Goal: Task Accomplishment & Management: Manage account settings

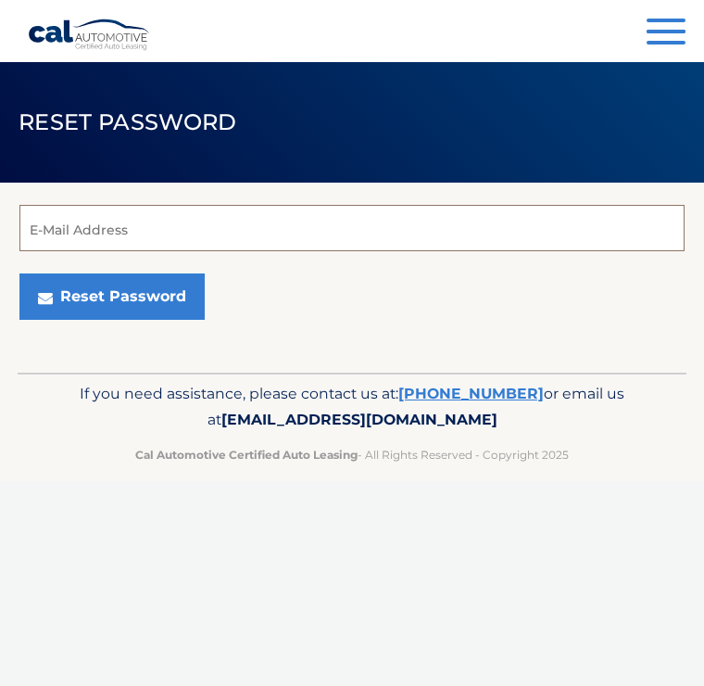
click at [60, 230] on input "E-Mail Address" at bounding box center [351, 228] width 665 height 46
type input "auntiemellen@comcast.net"
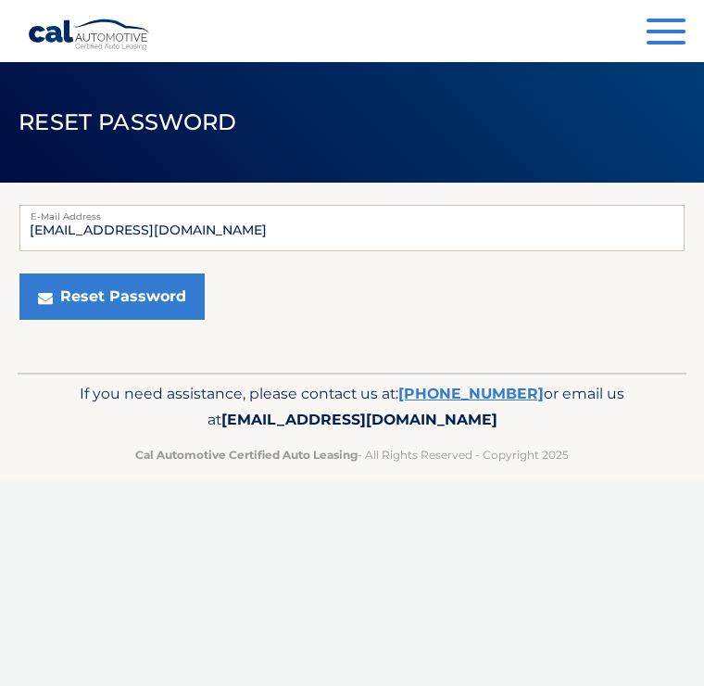
click at [118, 308] on button "Reset Password" at bounding box center [111, 296] width 185 height 46
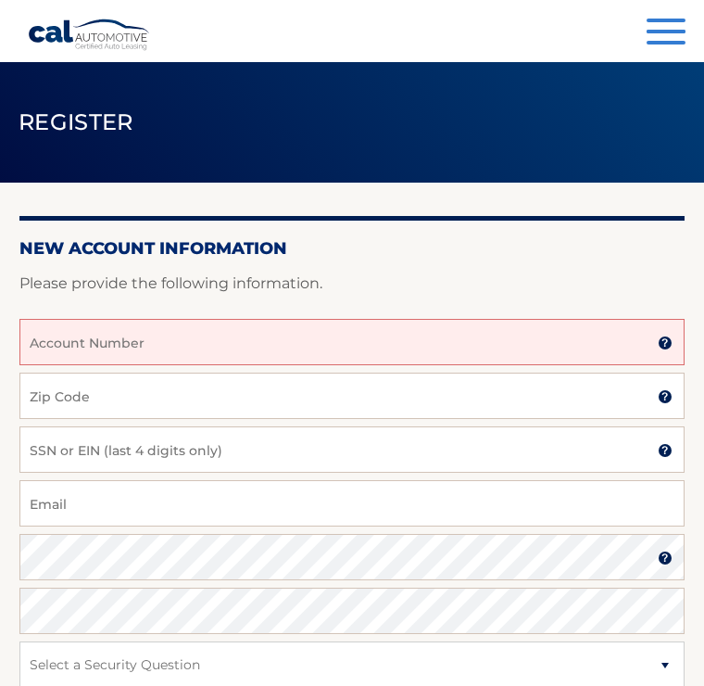
click at [100, 339] on input "Account Number" at bounding box center [351, 342] width 665 height 46
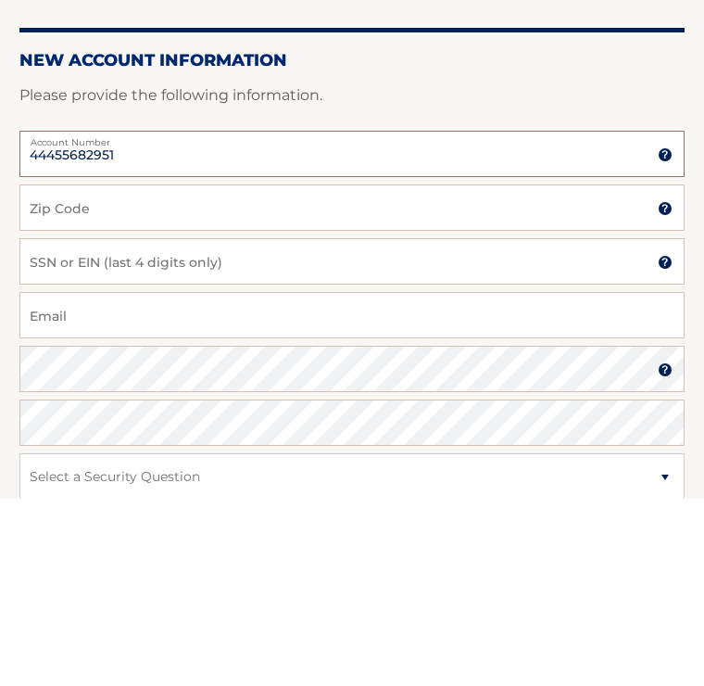
type input "44455682951"
click at [65, 373] on input "Zip Code" at bounding box center [351, 396] width 665 height 46
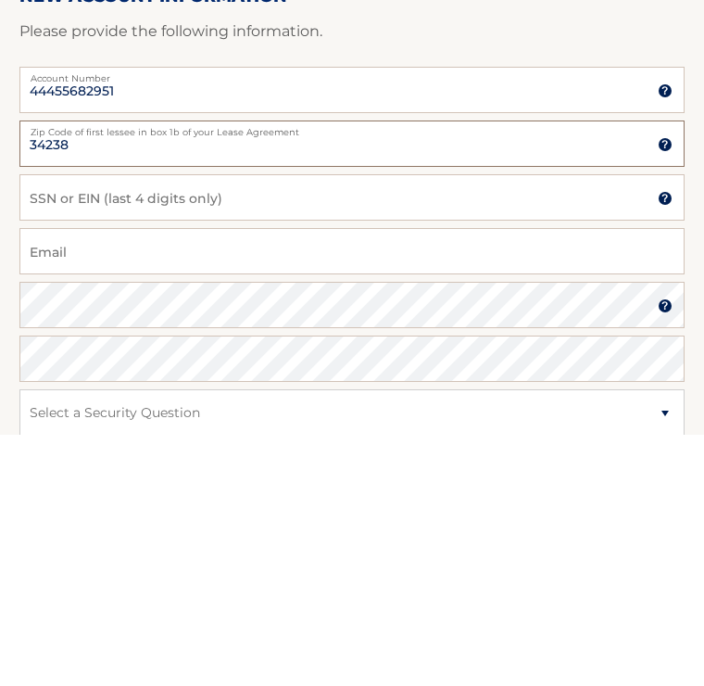
type input "34238"
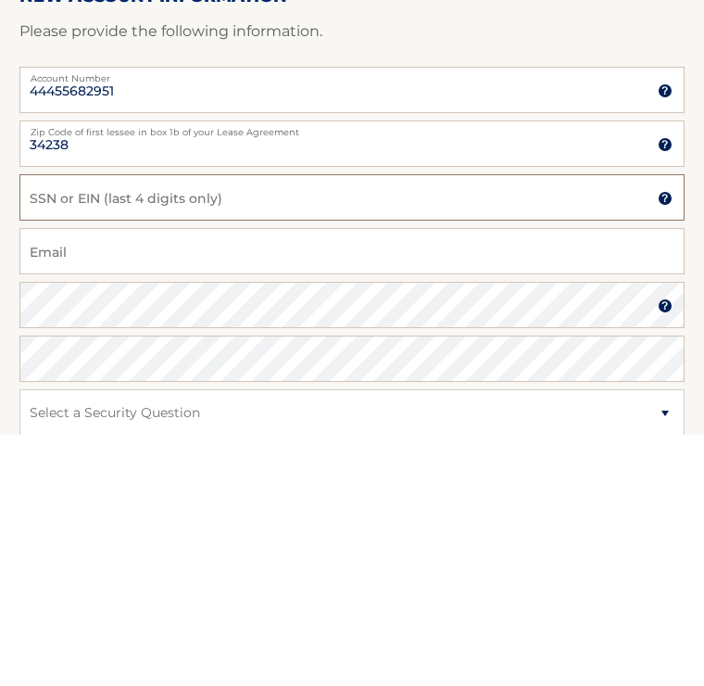
click at [104, 426] on input "SSN or EIN (last 4 digits only)" at bounding box center [351, 449] width 665 height 46
type input "8899"
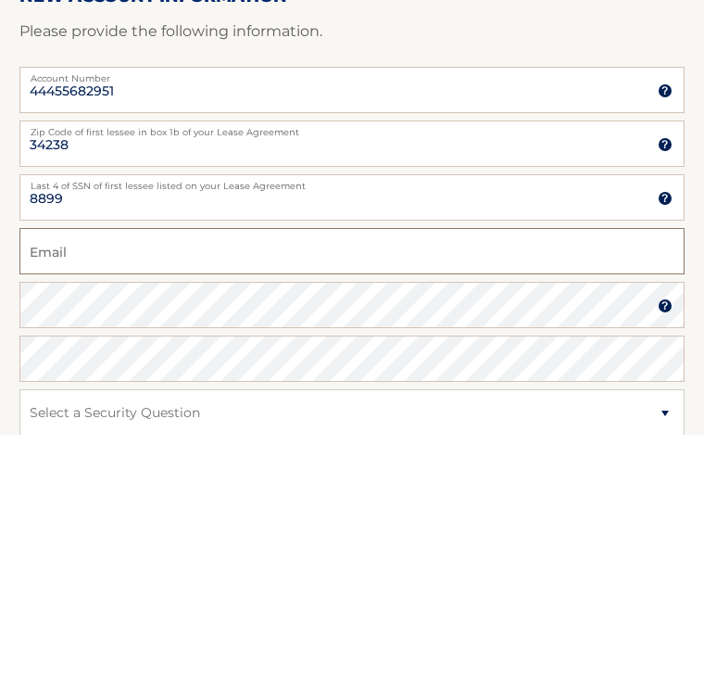
click at [95, 480] on input "Email" at bounding box center [351, 503] width 665 height 46
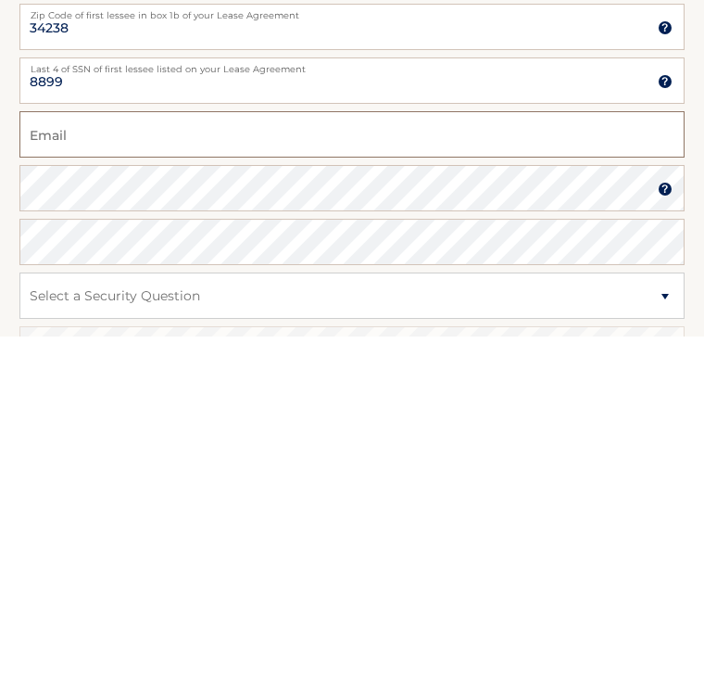
scroll to position [29, 0]
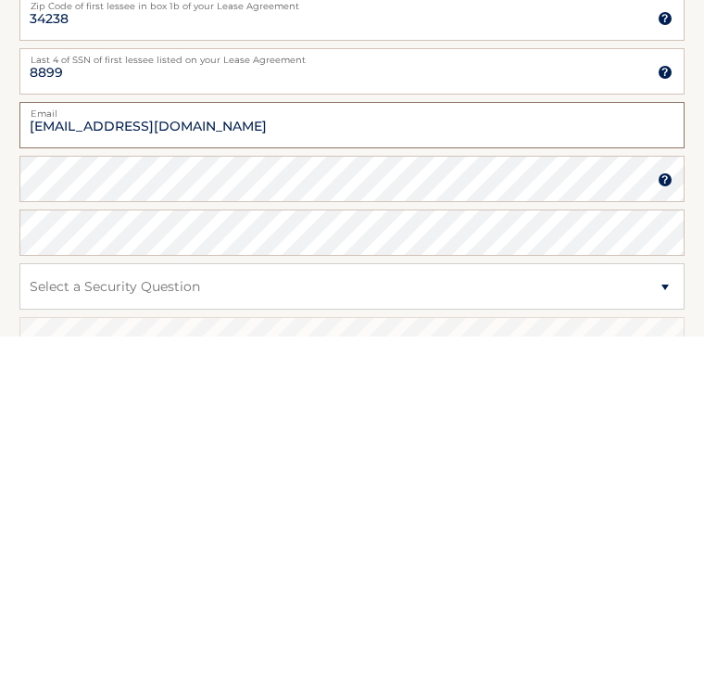
type input "auntiemellen@comcast.net"
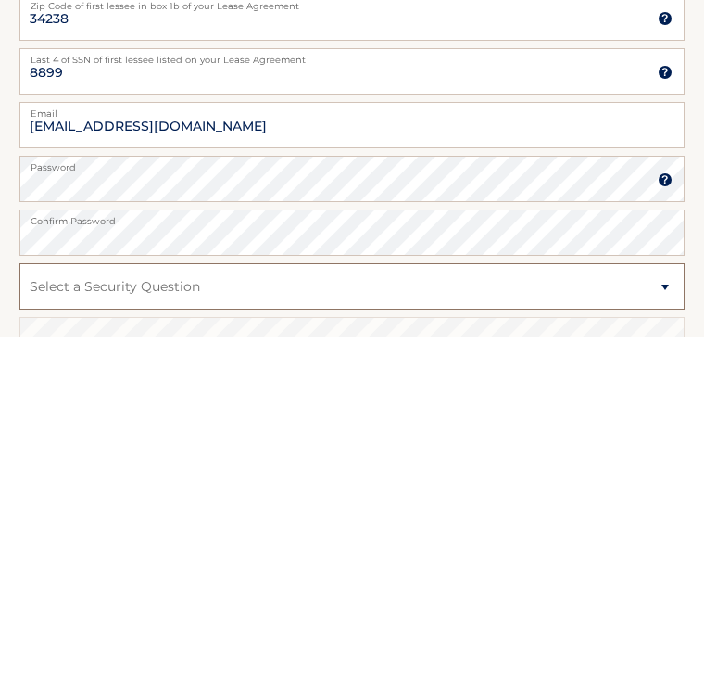
click at [204, 613] on select "Select a Security Question What was the name of your elementary school? What is…" at bounding box center [351, 636] width 665 height 46
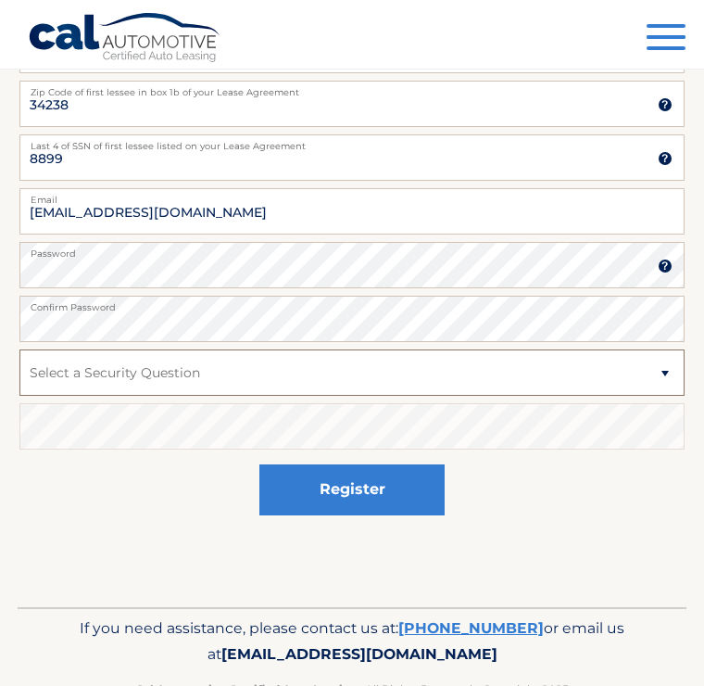
select select "1"
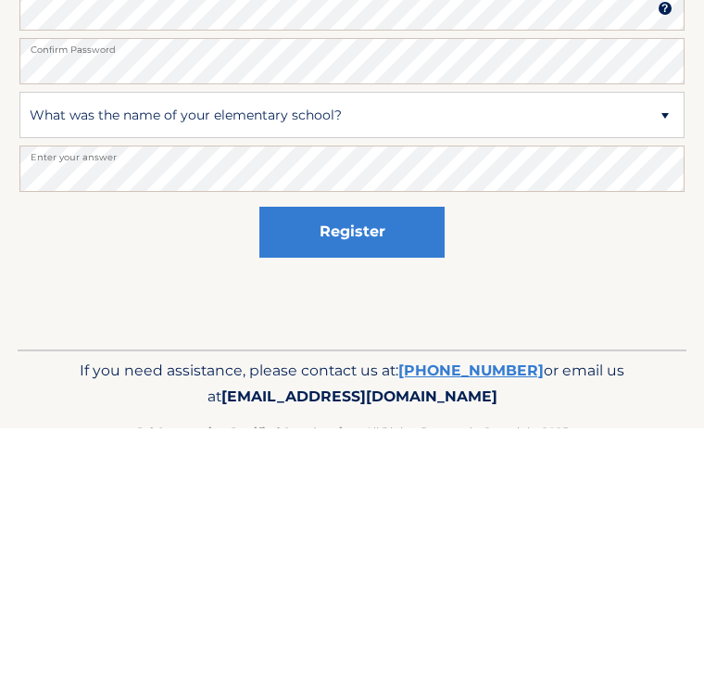
click at [361, 464] on button "Register" at bounding box center [352, 489] width 185 height 51
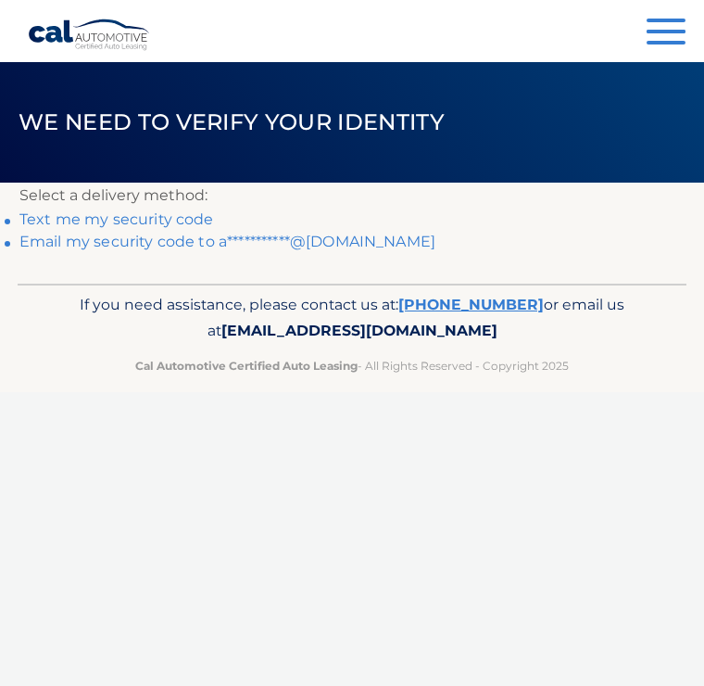
click at [171, 215] on link "Text me my security code" at bounding box center [116, 219] width 195 height 18
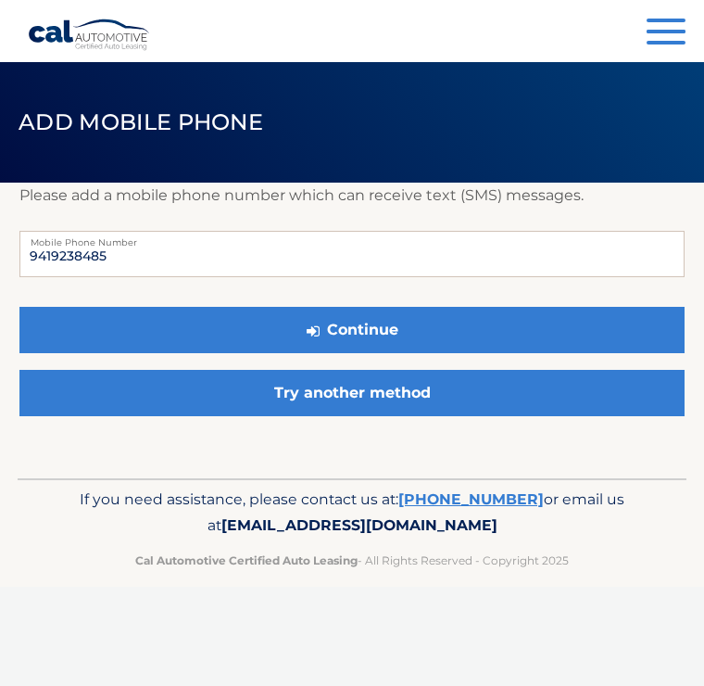
click at [358, 333] on button "Continue" at bounding box center [351, 330] width 665 height 46
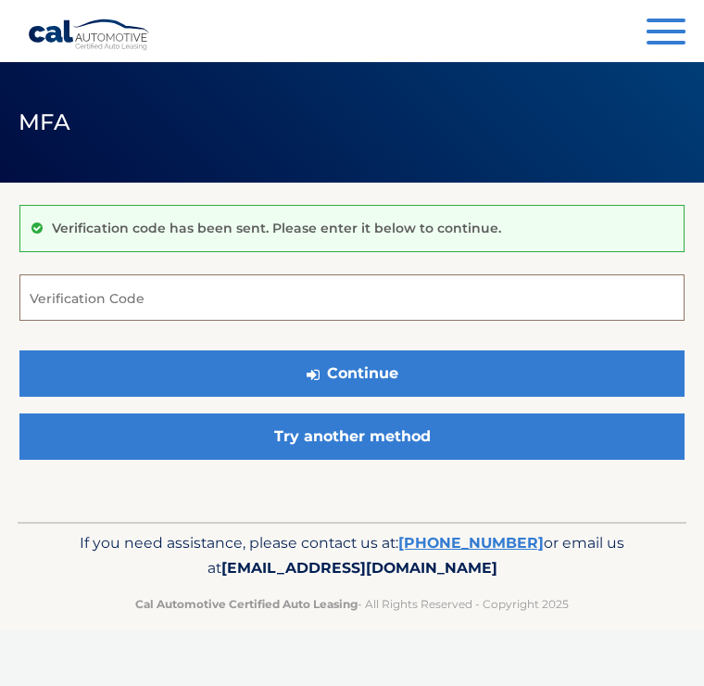
click at [78, 291] on input "Verification Code" at bounding box center [351, 297] width 665 height 46
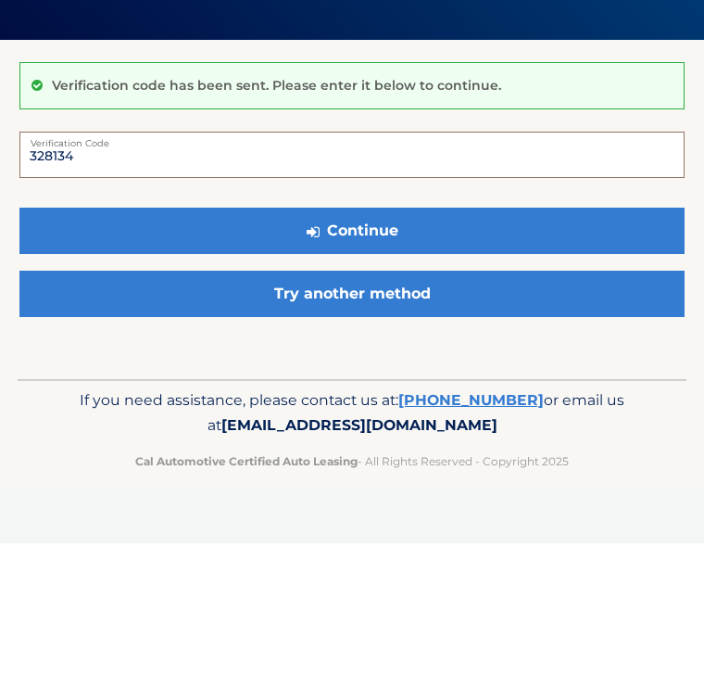
type input "328134"
click at [375, 350] on button "Continue" at bounding box center [351, 373] width 665 height 46
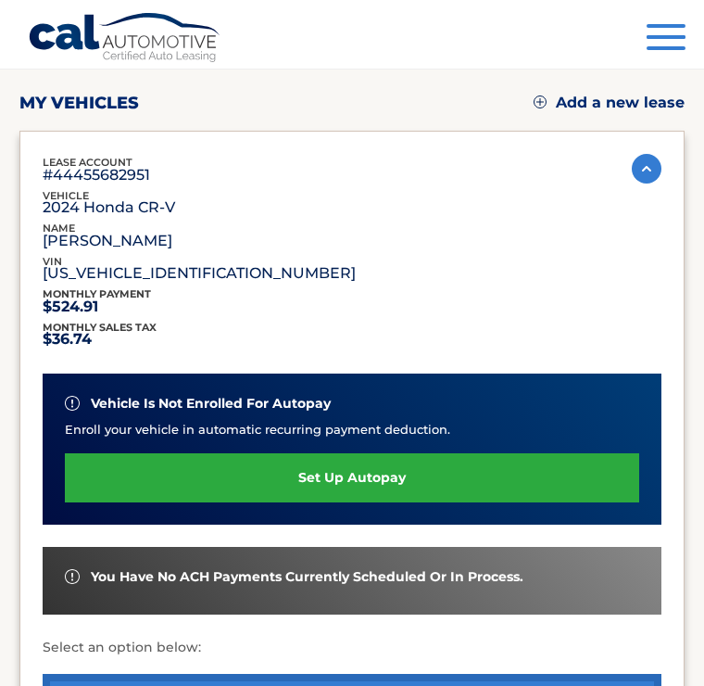
scroll to position [209, 0]
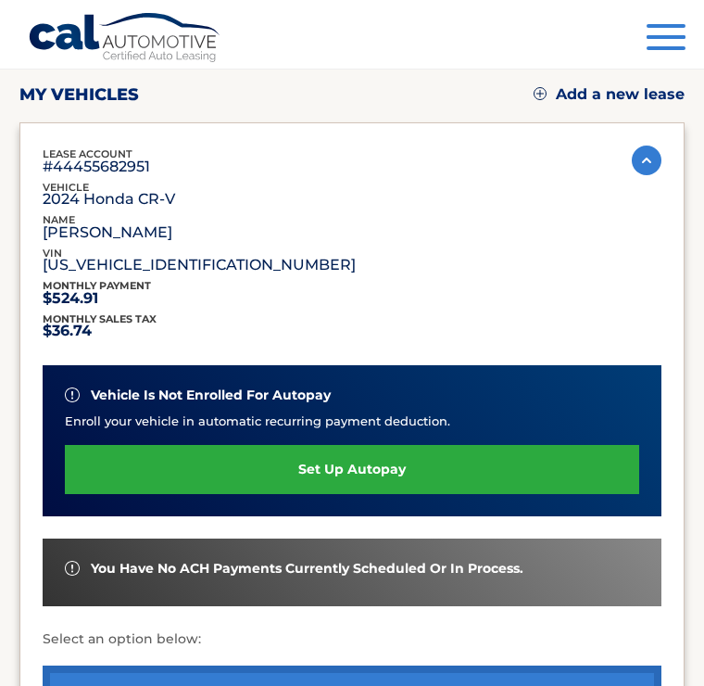
click at [358, 468] on link "set up autopay" at bounding box center [352, 469] width 575 height 49
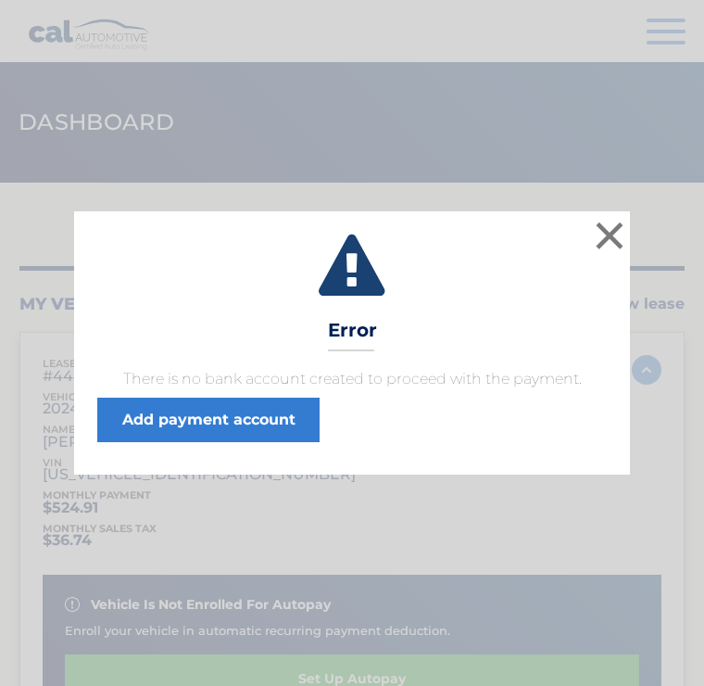
click at [251, 429] on link "Add payment account" at bounding box center [208, 420] width 222 height 44
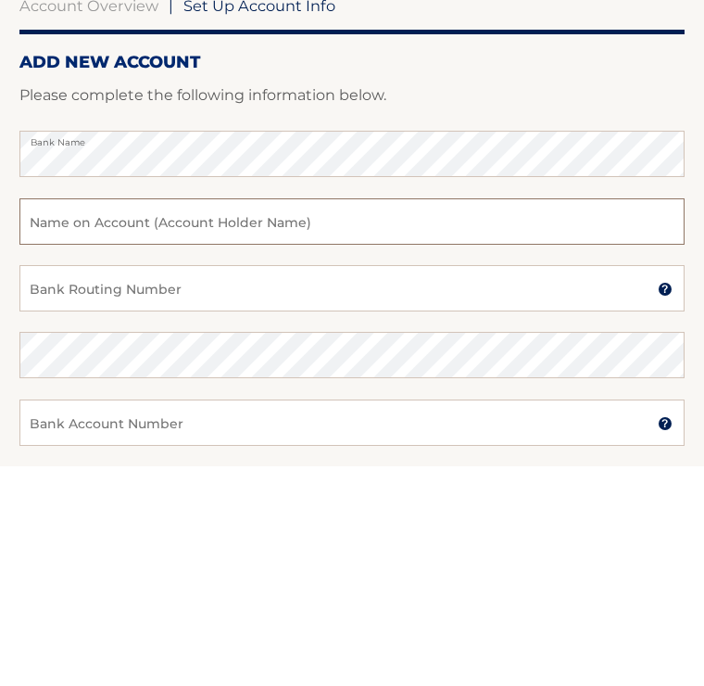
click at [68, 418] on input "text" at bounding box center [351, 441] width 665 height 46
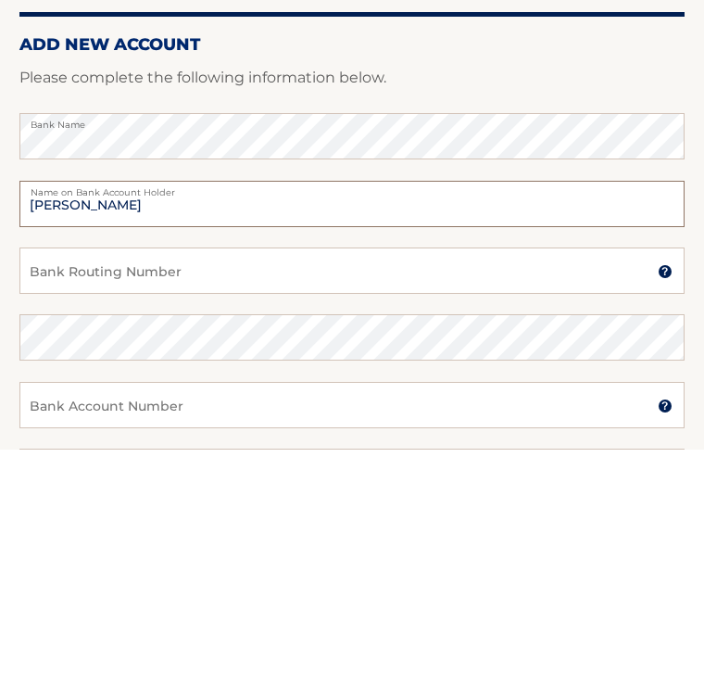
type input "[PERSON_NAME]"
click at [136, 485] on input "Bank Routing Number" at bounding box center [351, 508] width 665 height 46
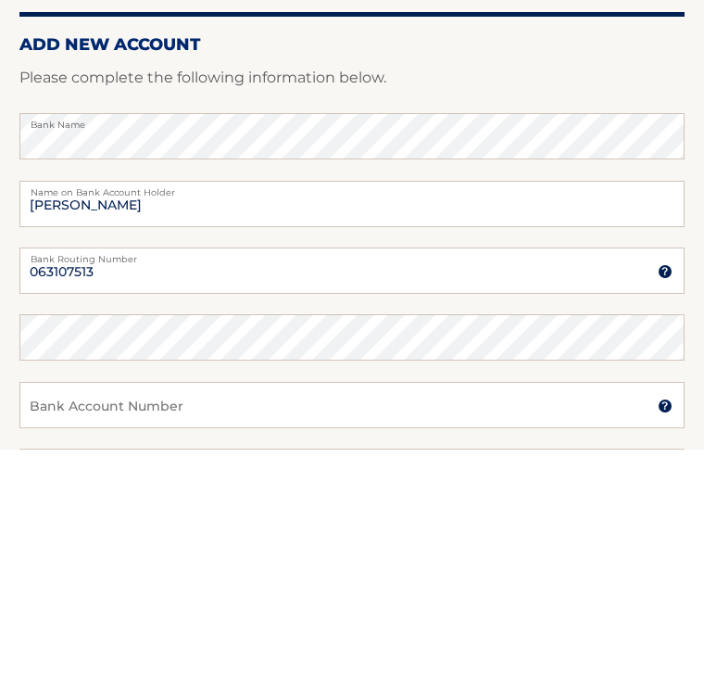
scroll to position [237, 0]
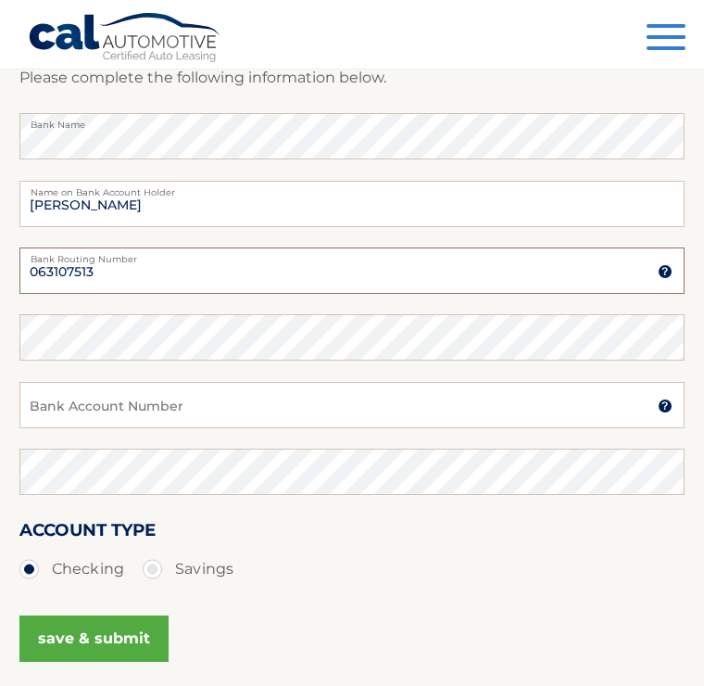
type input "063107513"
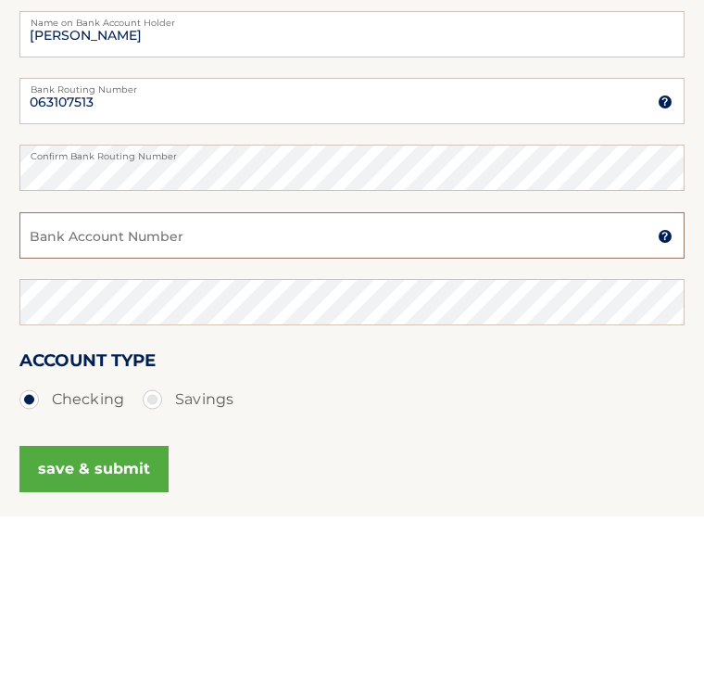
click at [66, 383] on input "Bank Account Number" at bounding box center [351, 406] width 665 height 46
type input "6463021177"
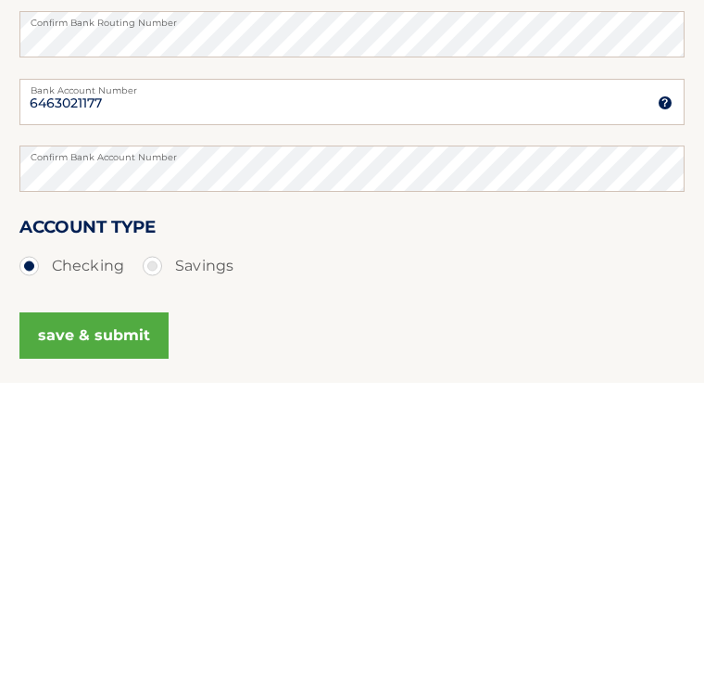
scroll to position [374, 0]
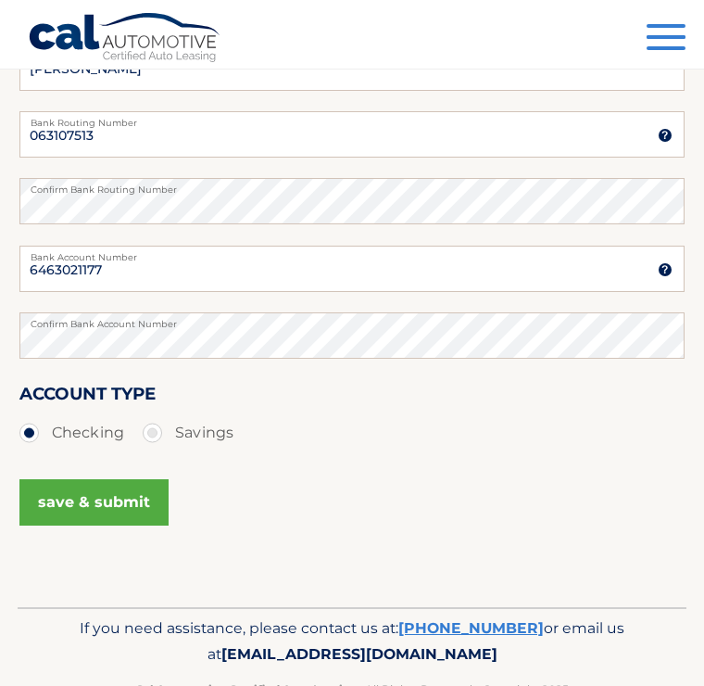
click at [128, 503] on button "save & submit" at bounding box center [93, 502] width 149 height 46
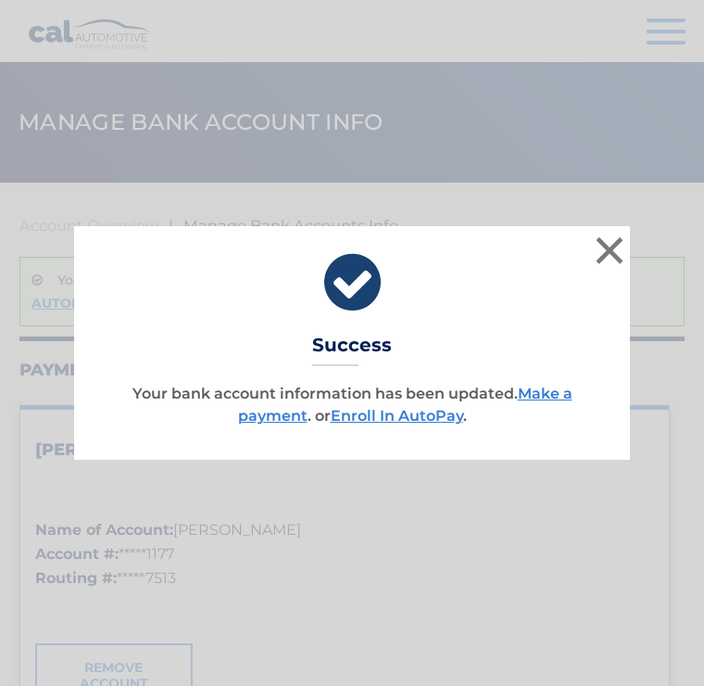
click at [408, 415] on link "Enroll In AutoPay" at bounding box center [397, 416] width 133 height 18
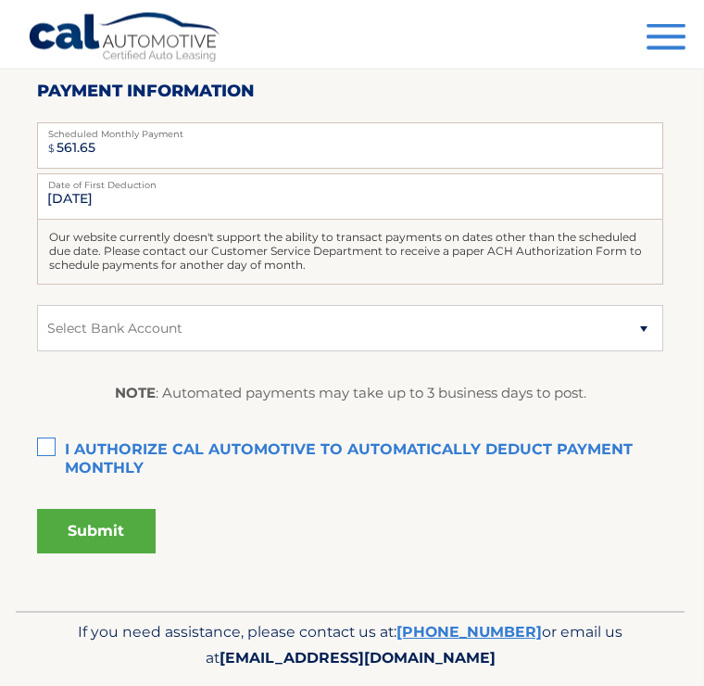
scroll to position [335, 2]
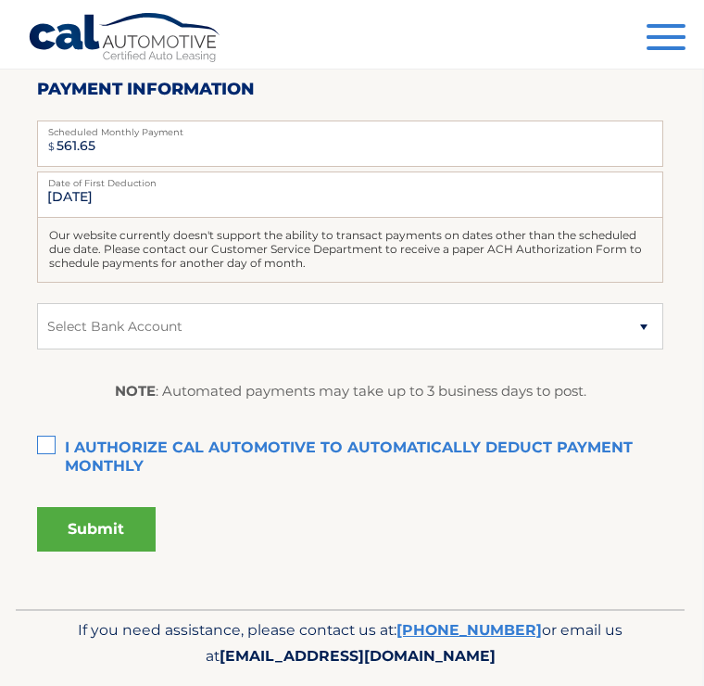
click at [49, 444] on label "I authorize cal automotive to automatically deduct payment monthly This checkbo…" at bounding box center [350, 448] width 627 height 37
click at [0, 0] on input "I authorize cal automotive to automatically deduct payment monthly This checkbo…" at bounding box center [0, 0] width 0 height 0
click at [125, 523] on button "Submit" at bounding box center [96, 529] width 119 height 44
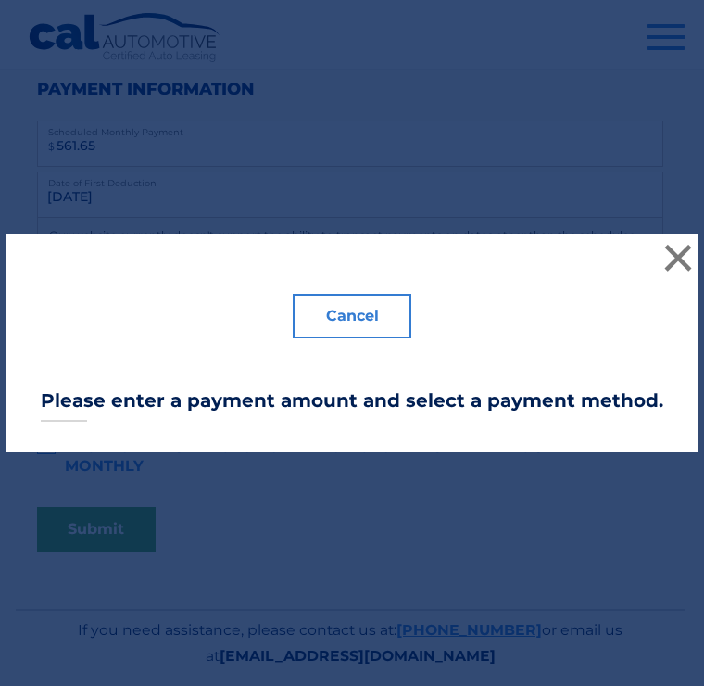
click at [671, 276] on button "×" at bounding box center [678, 257] width 37 height 37
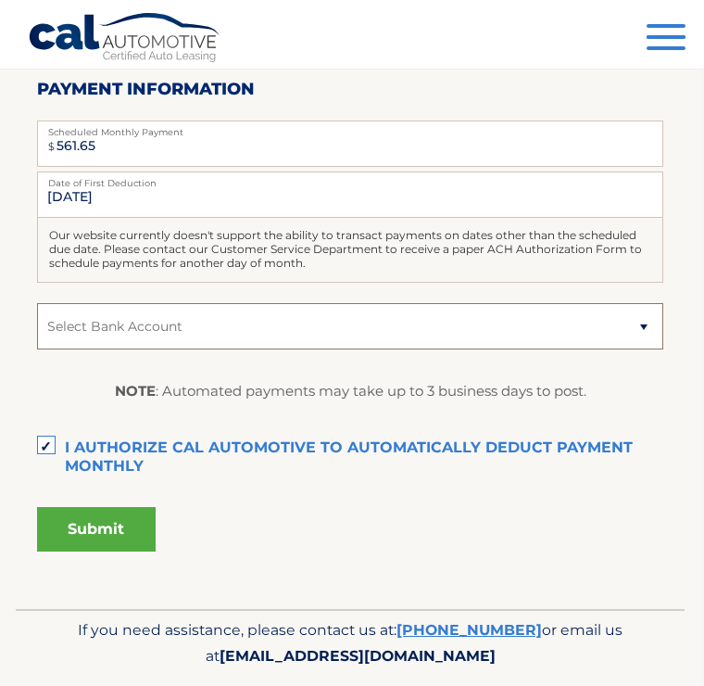
click at [89, 329] on select "Select Bank Account Checking [PERSON_NAME] FARGO BANK *****1177 Checking [PERSO…" at bounding box center [350, 326] width 627 height 46
select select "NjNiMTE0YWEtOTgwZC00MDBjLTliNjYtMjc0OTMzMDhlZDEz"
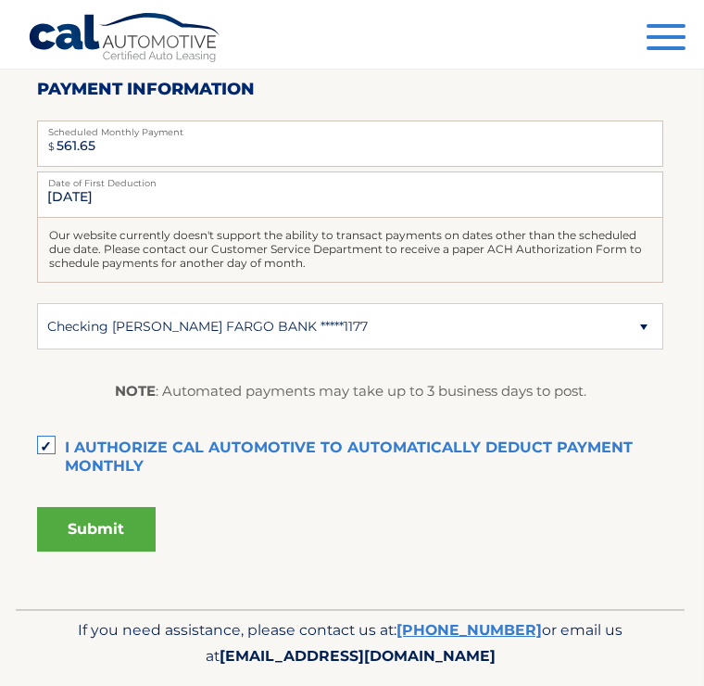
click at [138, 526] on button "Submit" at bounding box center [96, 529] width 119 height 44
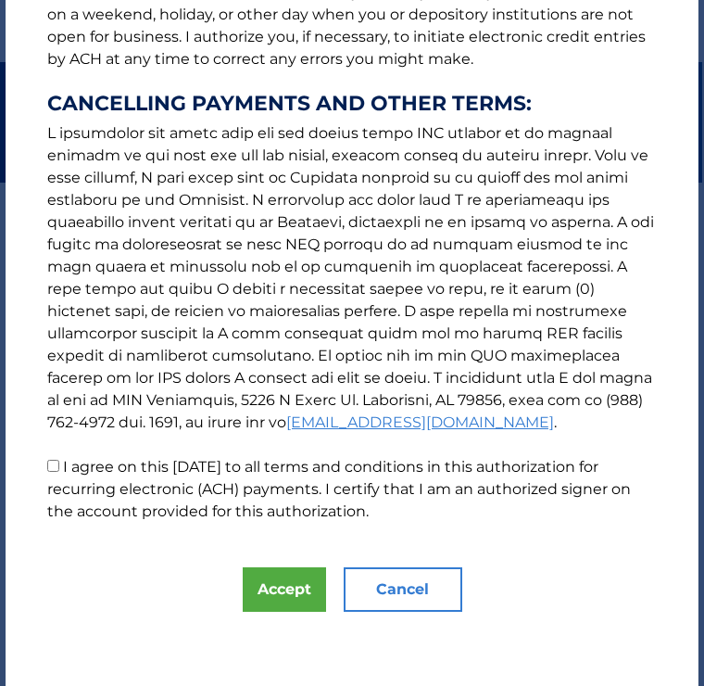
scroll to position [412, 0]
click at [66, 471] on label "I agree on this [DATE] to all terms and conditions in this authorization for re…" at bounding box center [339, 489] width 584 height 62
click at [59, 471] on input "I agree on this [DATE] to all terms and conditions in this authorization for re…" at bounding box center [53, 466] width 12 height 12
checkbox input "true"
click at [281, 597] on button "Accept" at bounding box center [284, 589] width 83 height 44
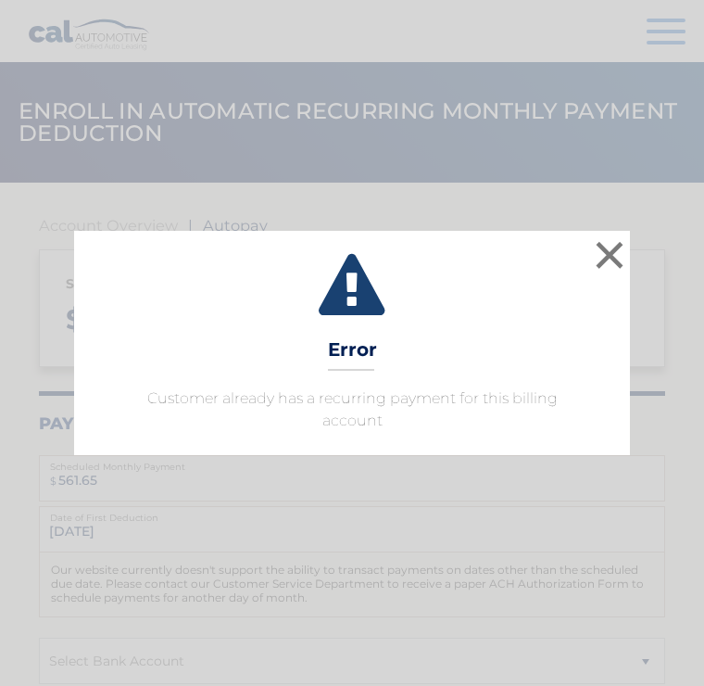
click at [606, 272] on button "×" at bounding box center [609, 254] width 37 height 37
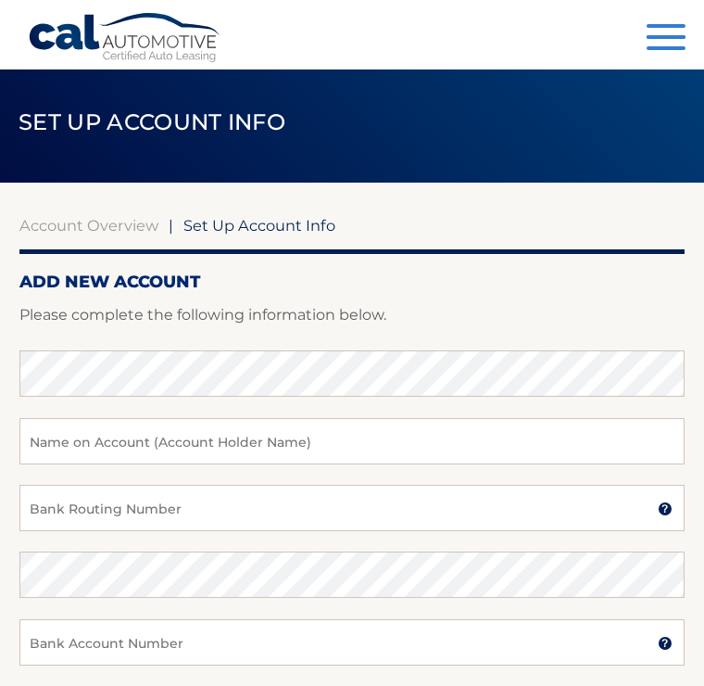
scroll to position [402, 0]
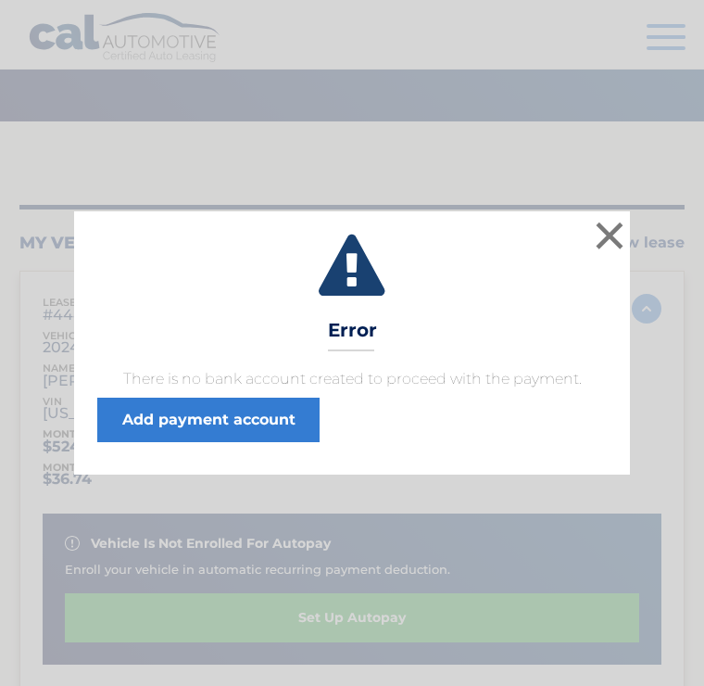
scroll to position [238, 0]
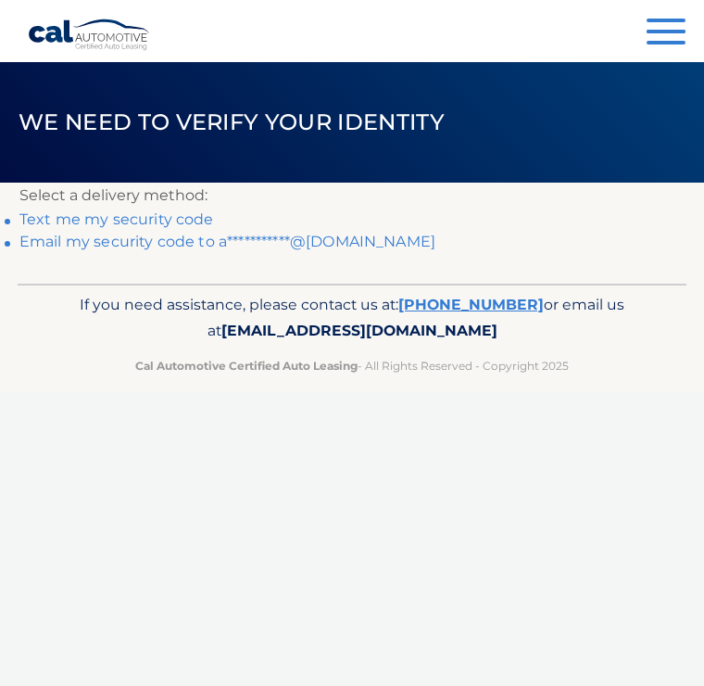
click at [670, 19] on span "button" at bounding box center [666, 21] width 39 height 4
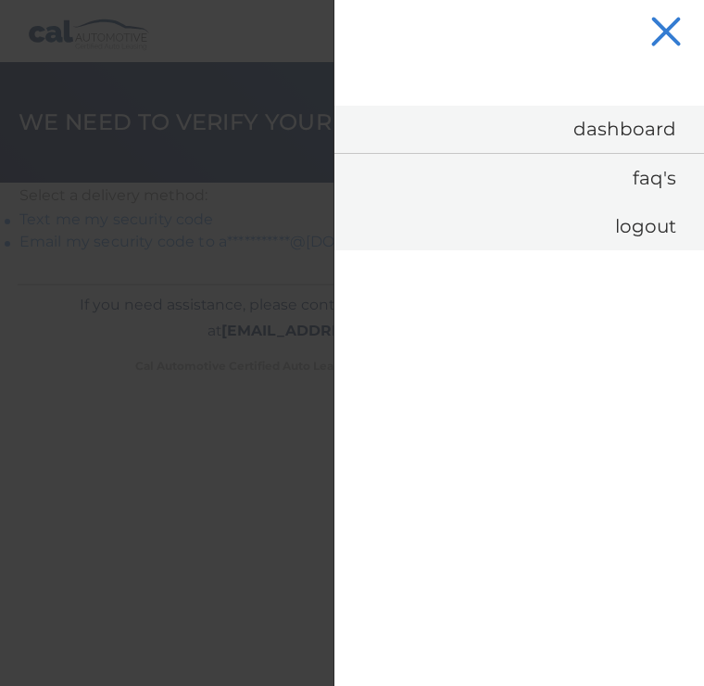
click at [531, 368] on div "Dashboard FAQ's Logout" at bounding box center [520, 396] width 370 height 580
click at [673, 33] on button "Menu" at bounding box center [666, 34] width 39 height 31
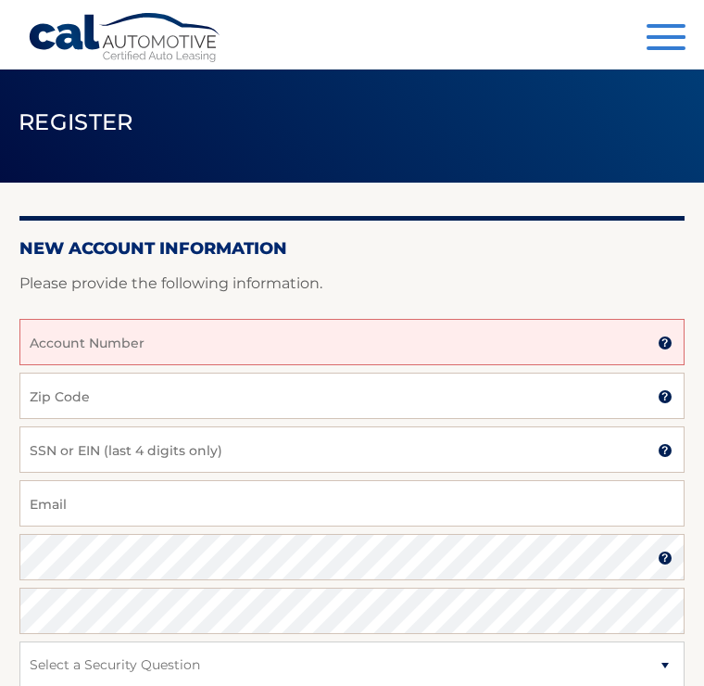
scroll to position [321, 0]
